Goal: Information Seeking & Learning: Learn about a topic

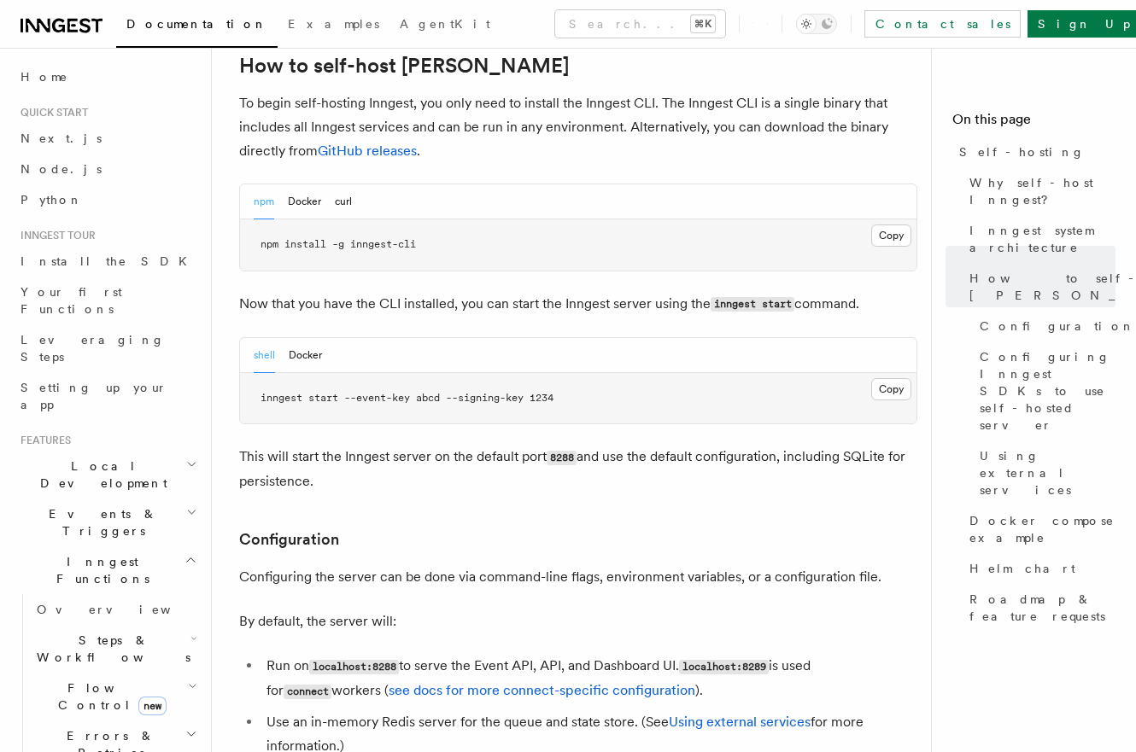
scroll to position [1732, 0]
click at [303, 185] on button "Docker" at bounding box center [304, 202] width 33 height 35
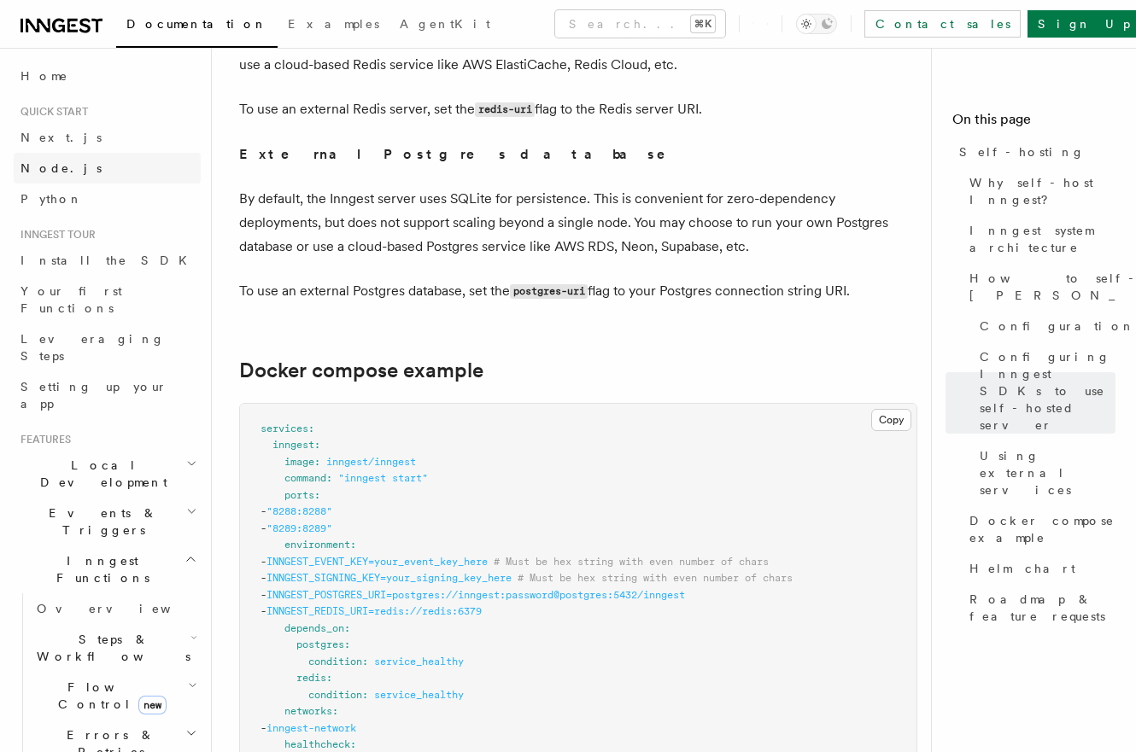
scroll to position [0, 0]
click at [153, 19] on span "Documentation" at bounding box center [196, 24] width 141 height 14
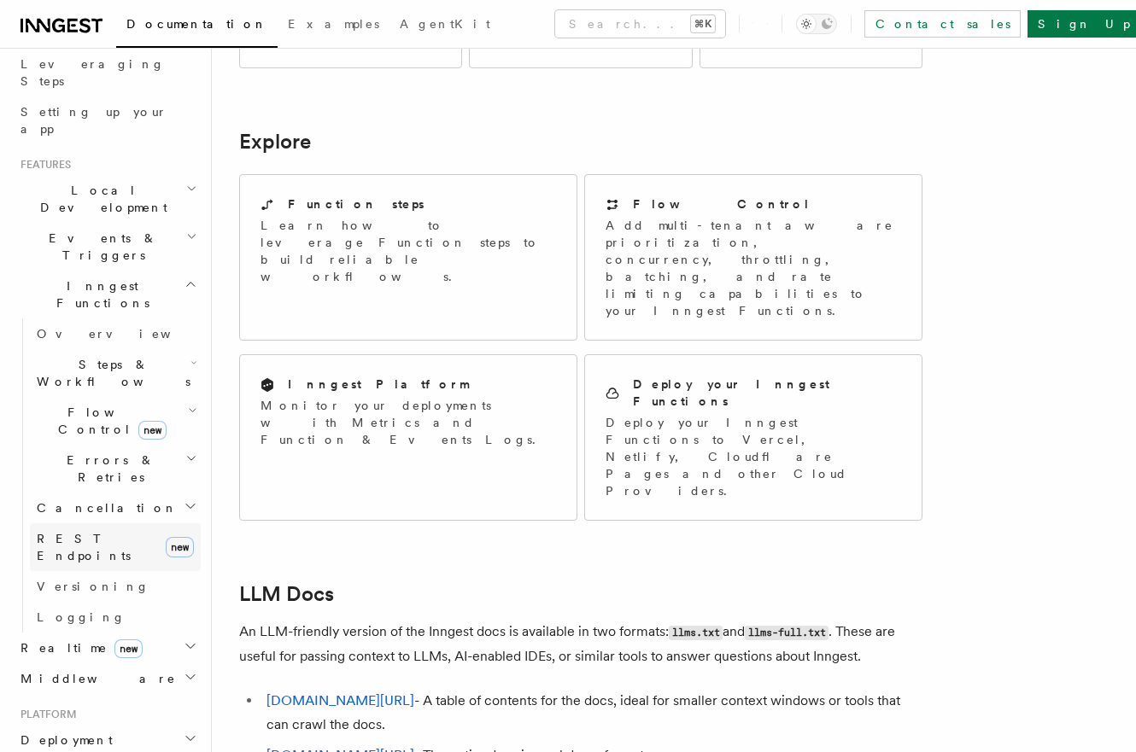
scroll to position [255, 0]
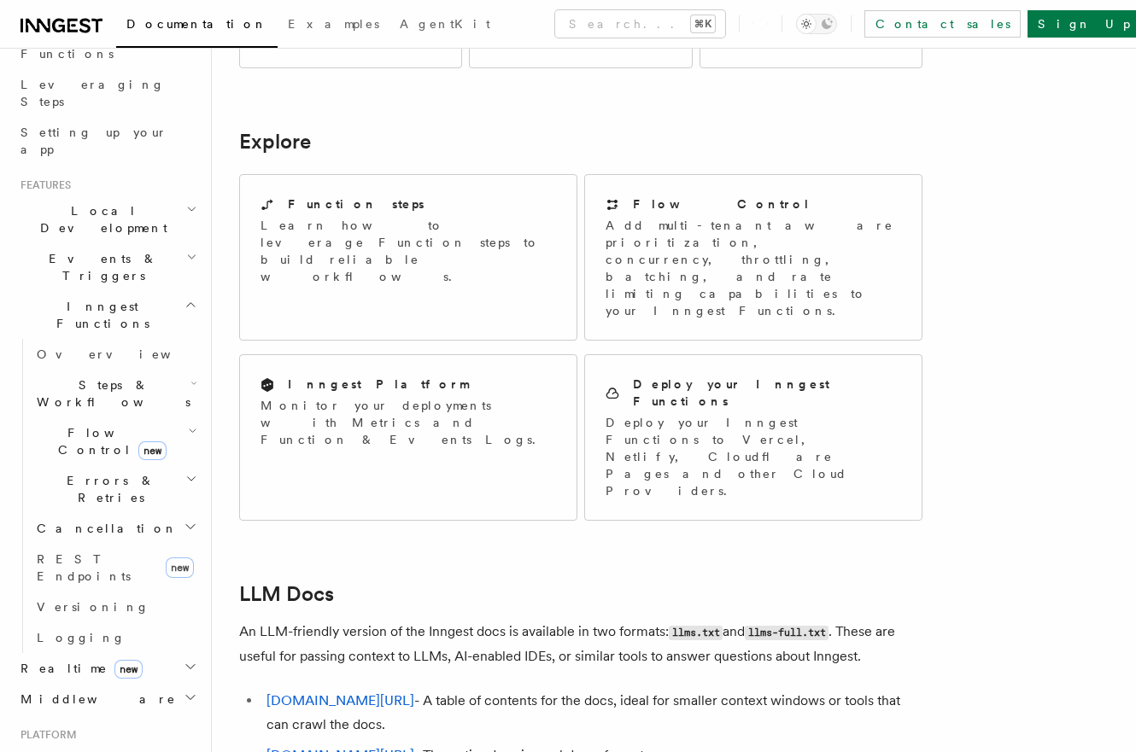
click at [107, 424] on span "Flow Control new" at bounding box center [109, 441] width 158 height 34
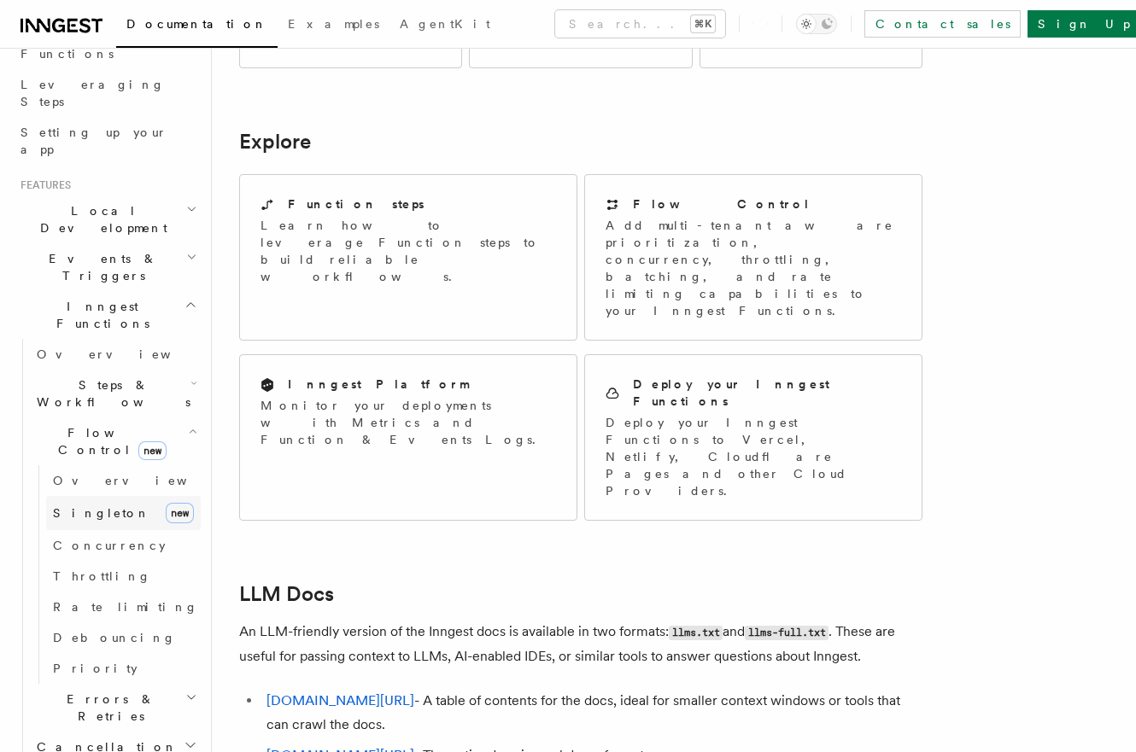
click at [110, 496] on link "Singleton new" at bounding box center [123, 513] width 155 height 34
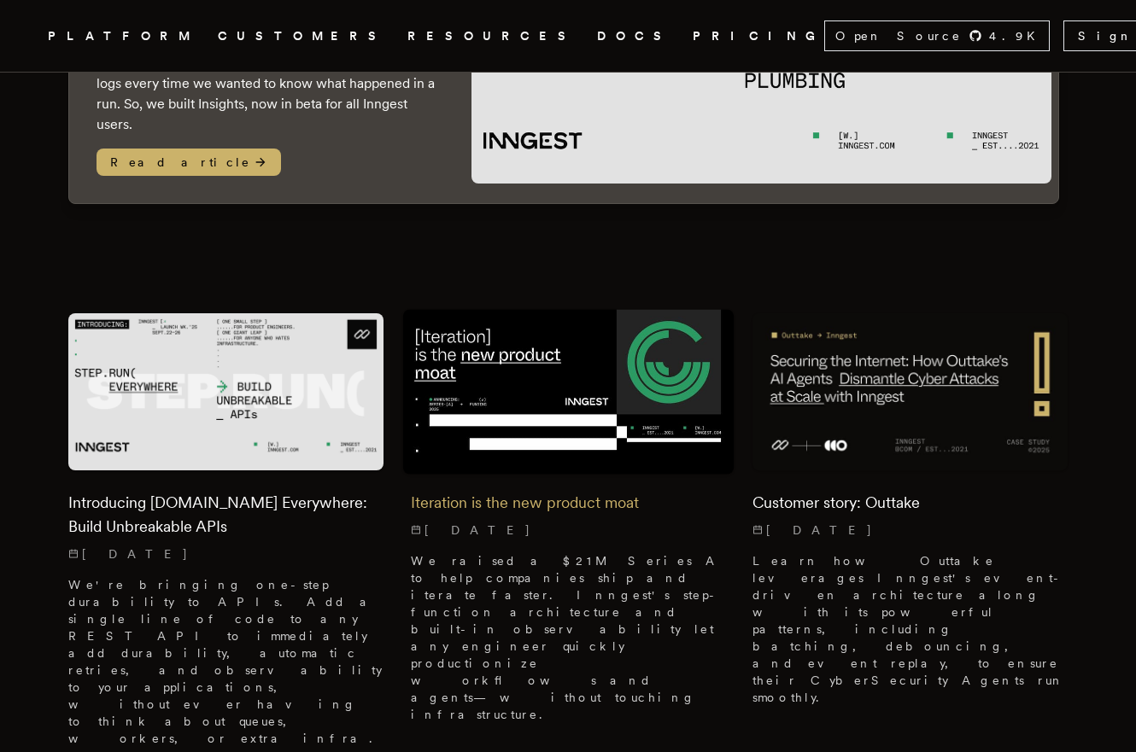
scroll to position [399, 0]
